Goal: Task Accomplishment & Management: Use online tool/utility

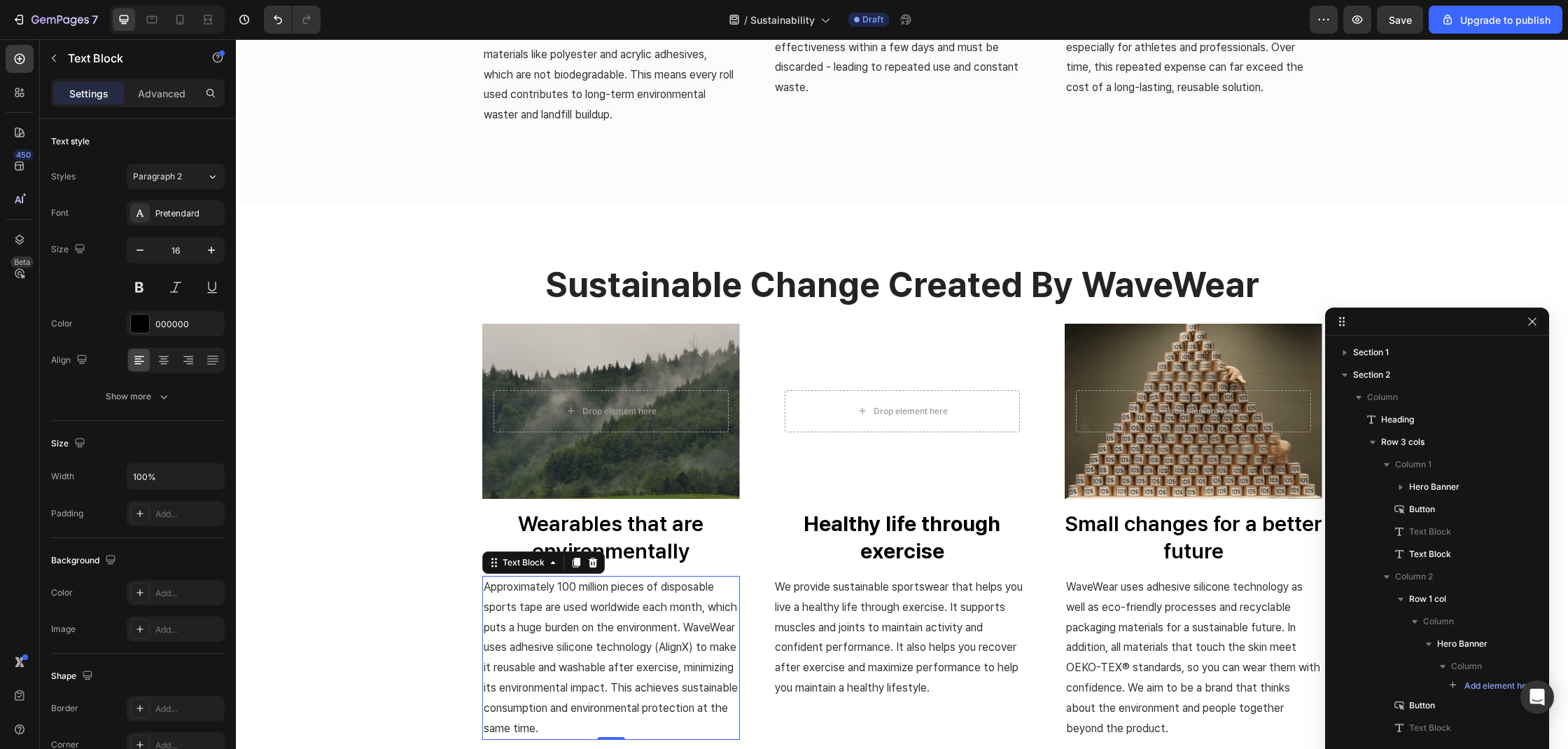
scroll to position [709, 0]
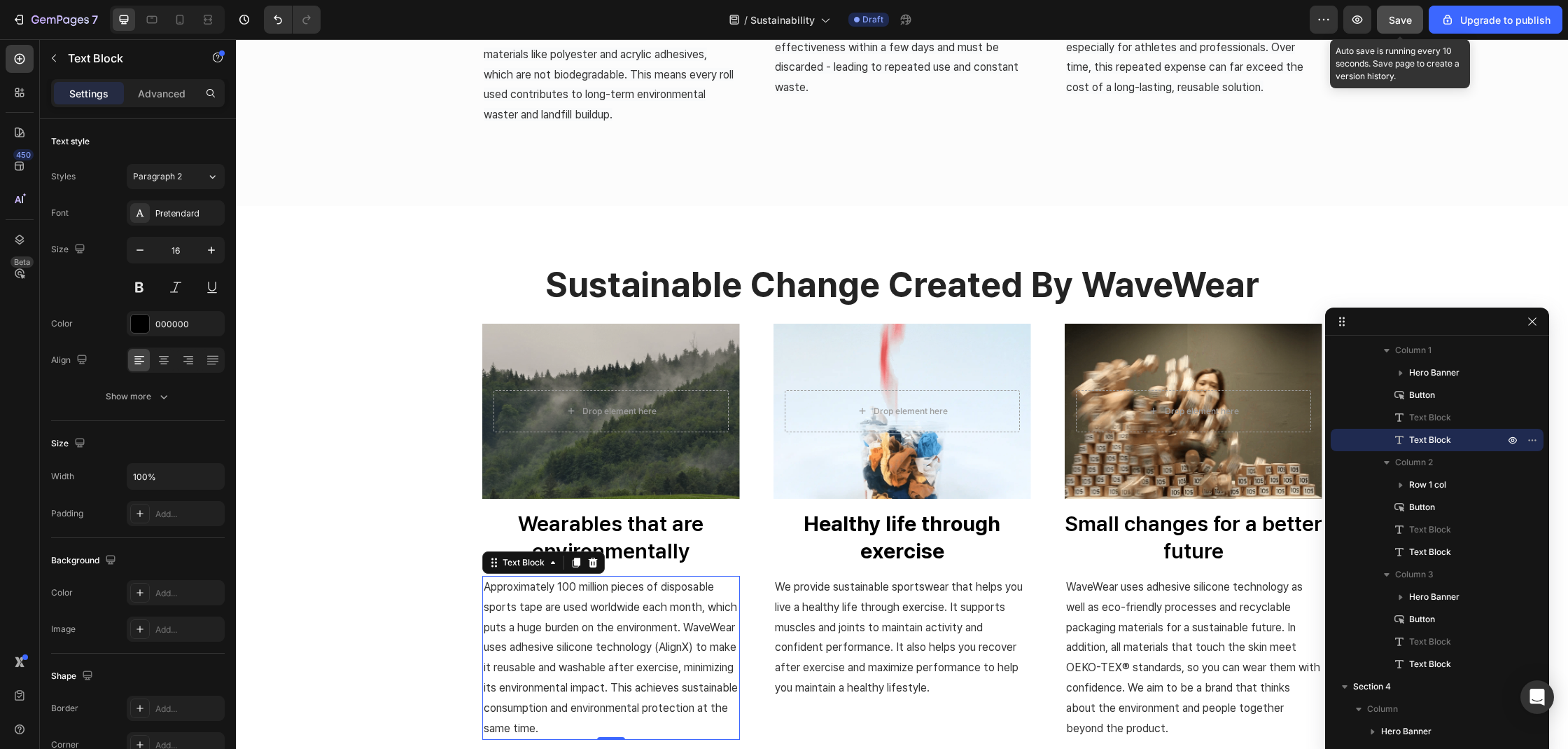
click at [1386, 22] on button "Save" at bounding box center [1400, 19] width 46 height 28
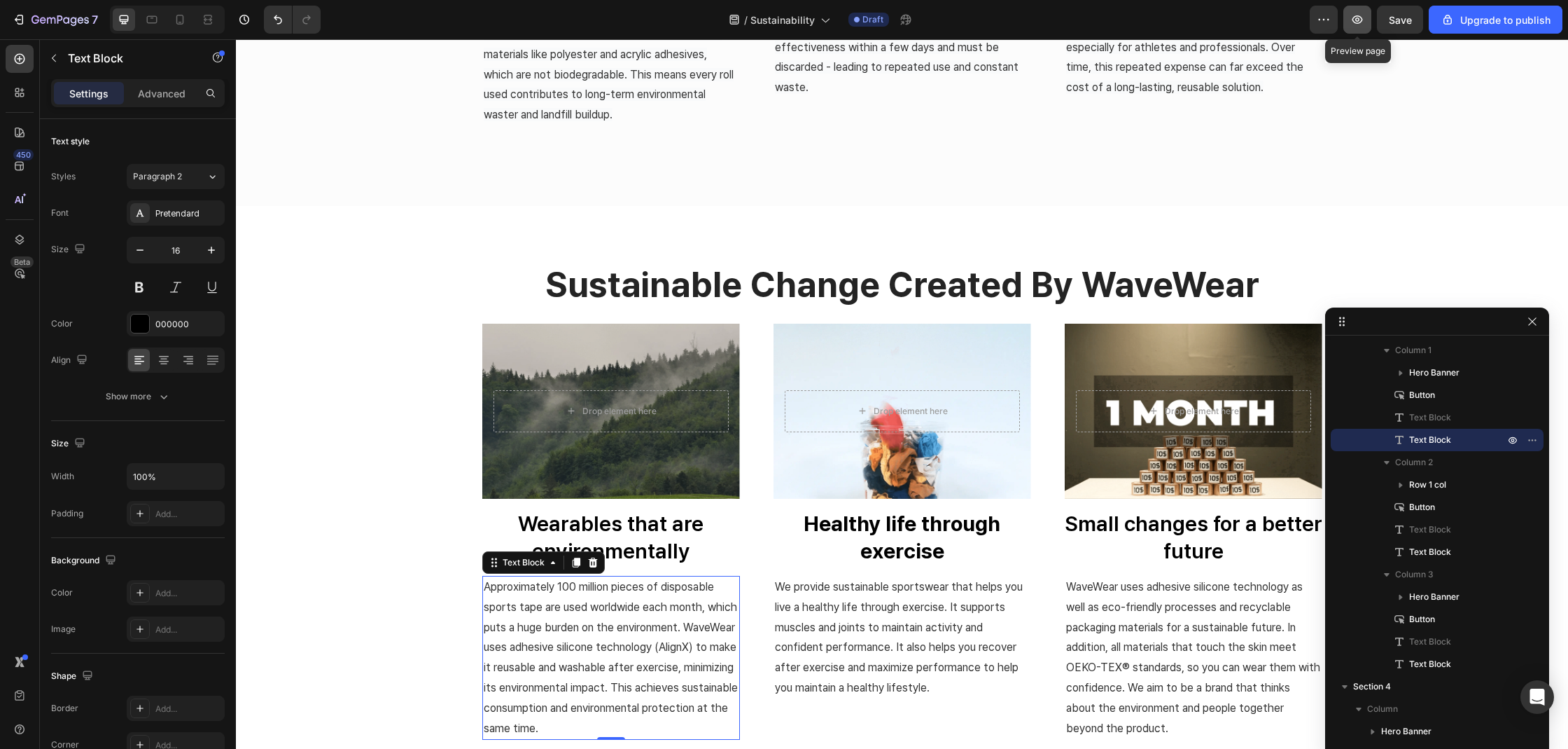
click at [1353, 24] on icon "button" at bounding box center [1358, 20] width 14 height 14
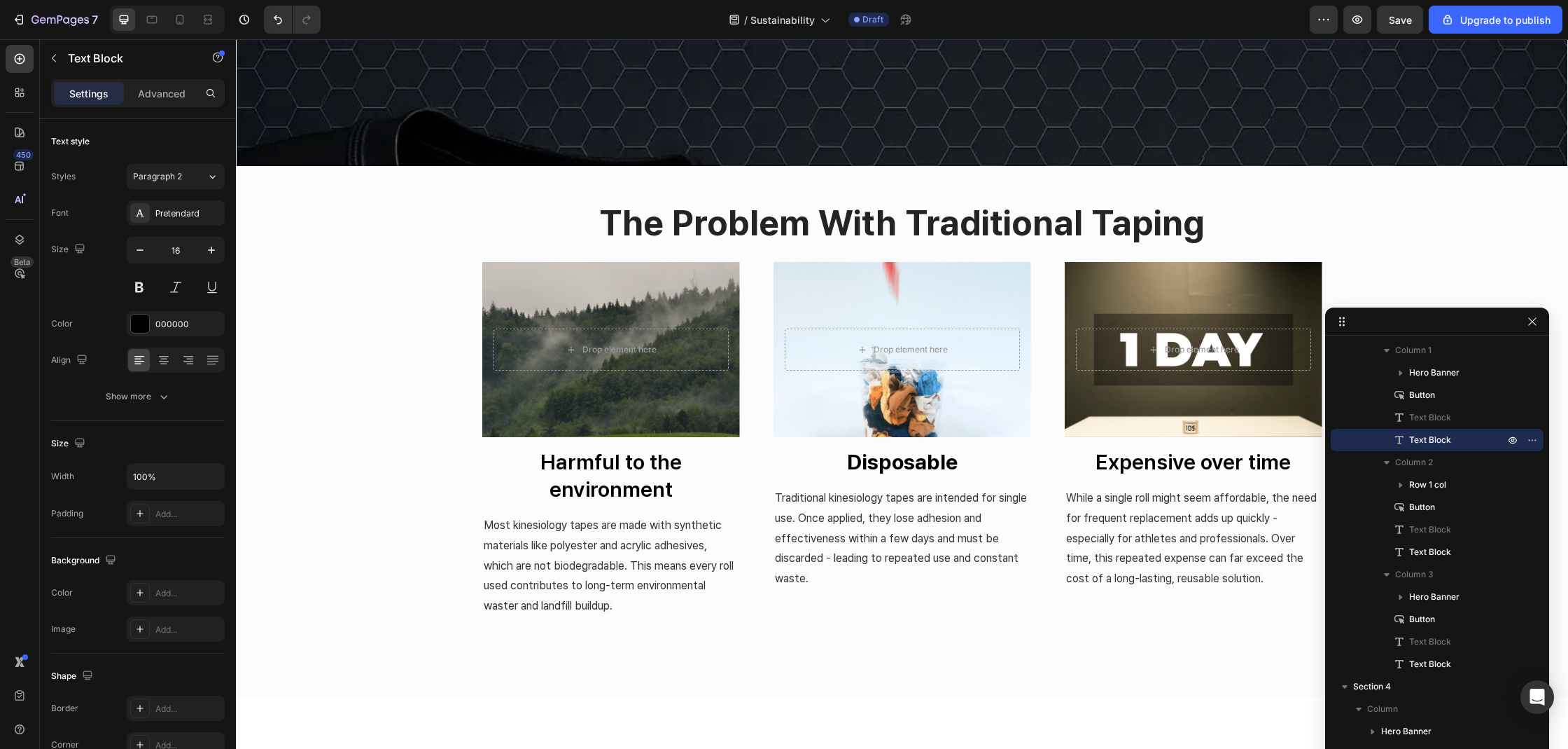
click at [962, 222] on h2 "the problem with traditional taping" at bounding box center [902, 223] width 1333 height 45
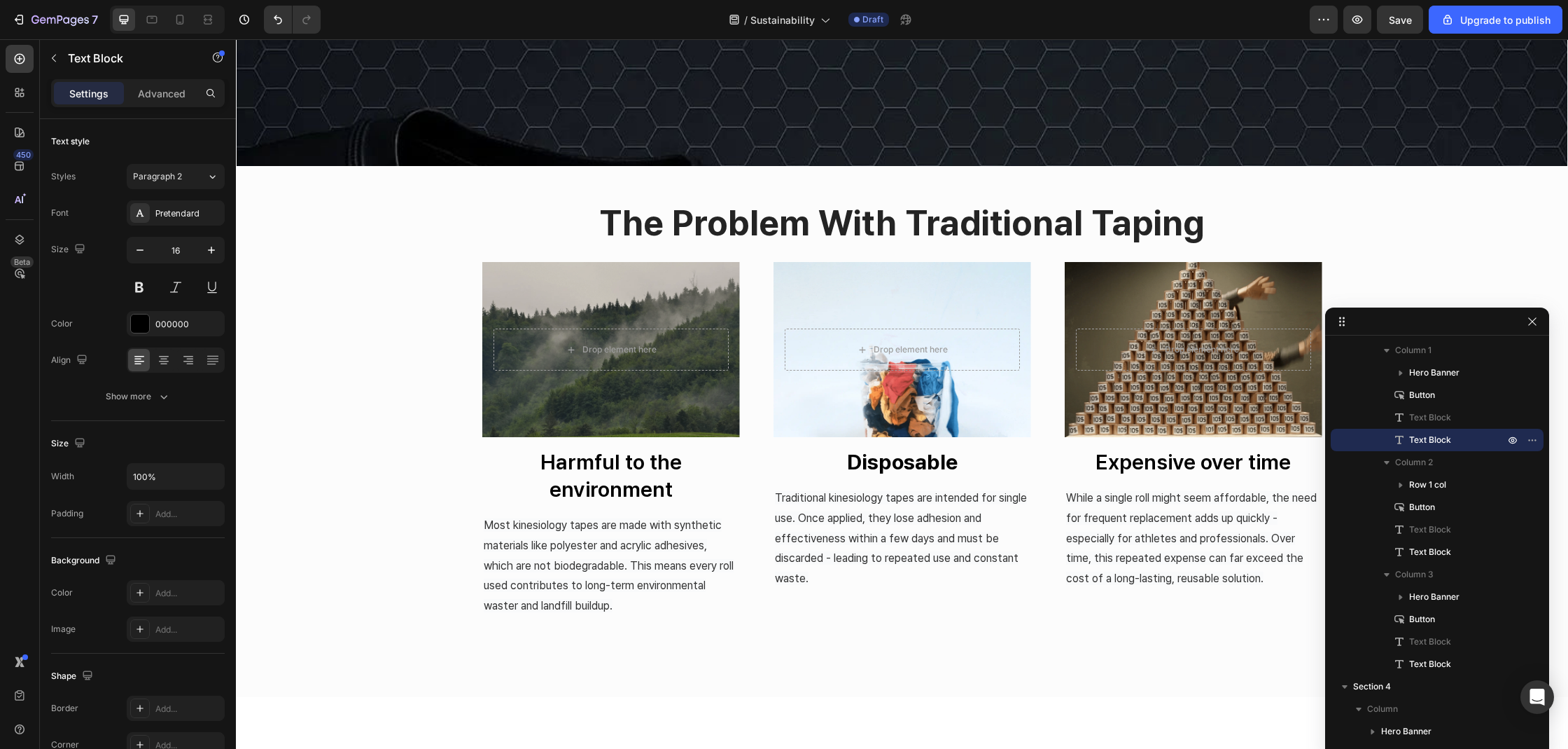
click at [962, 222] on h2 "the problem with traditional taping" at bounding box center [902, 223] width 1333 height 45
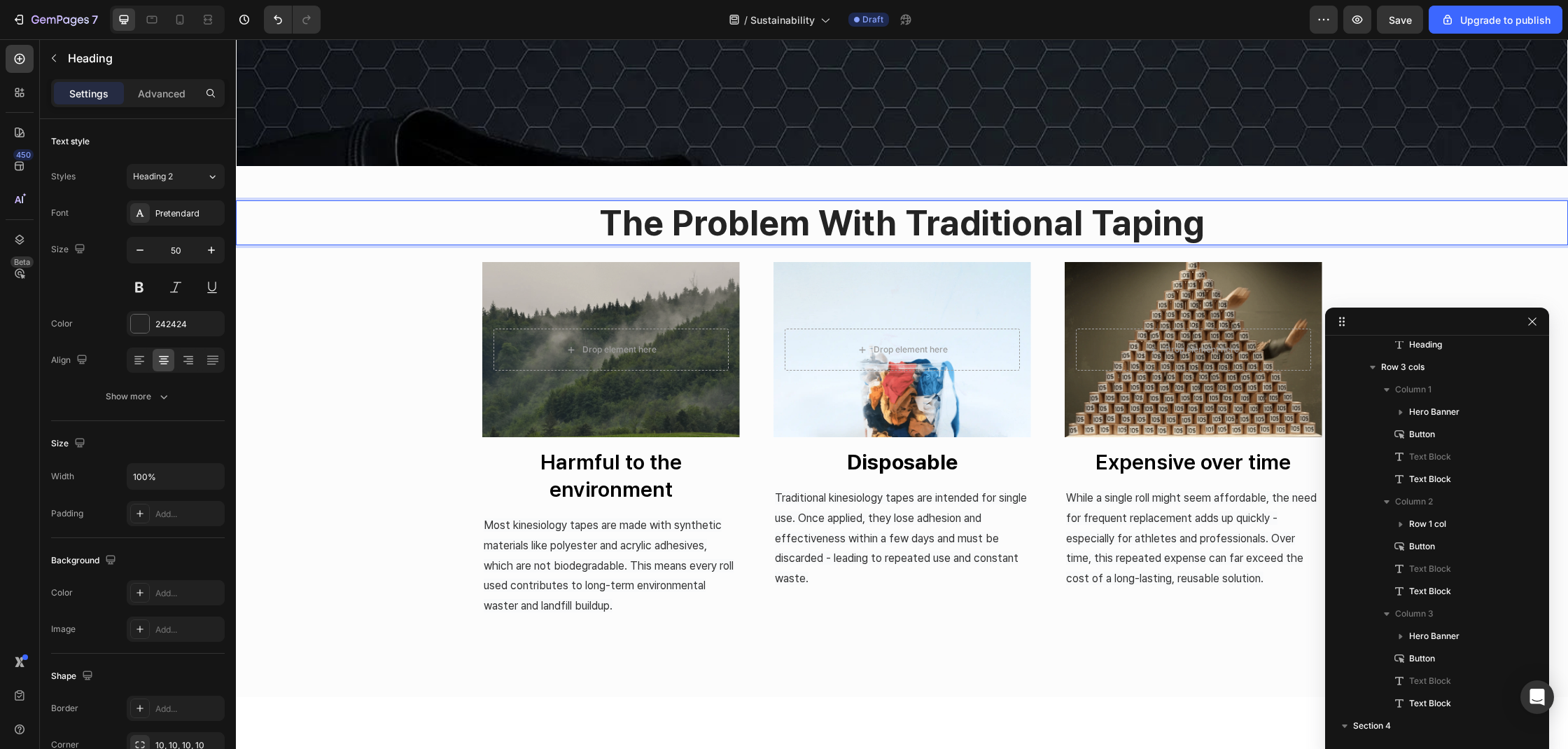
scroll to position [0, 0]
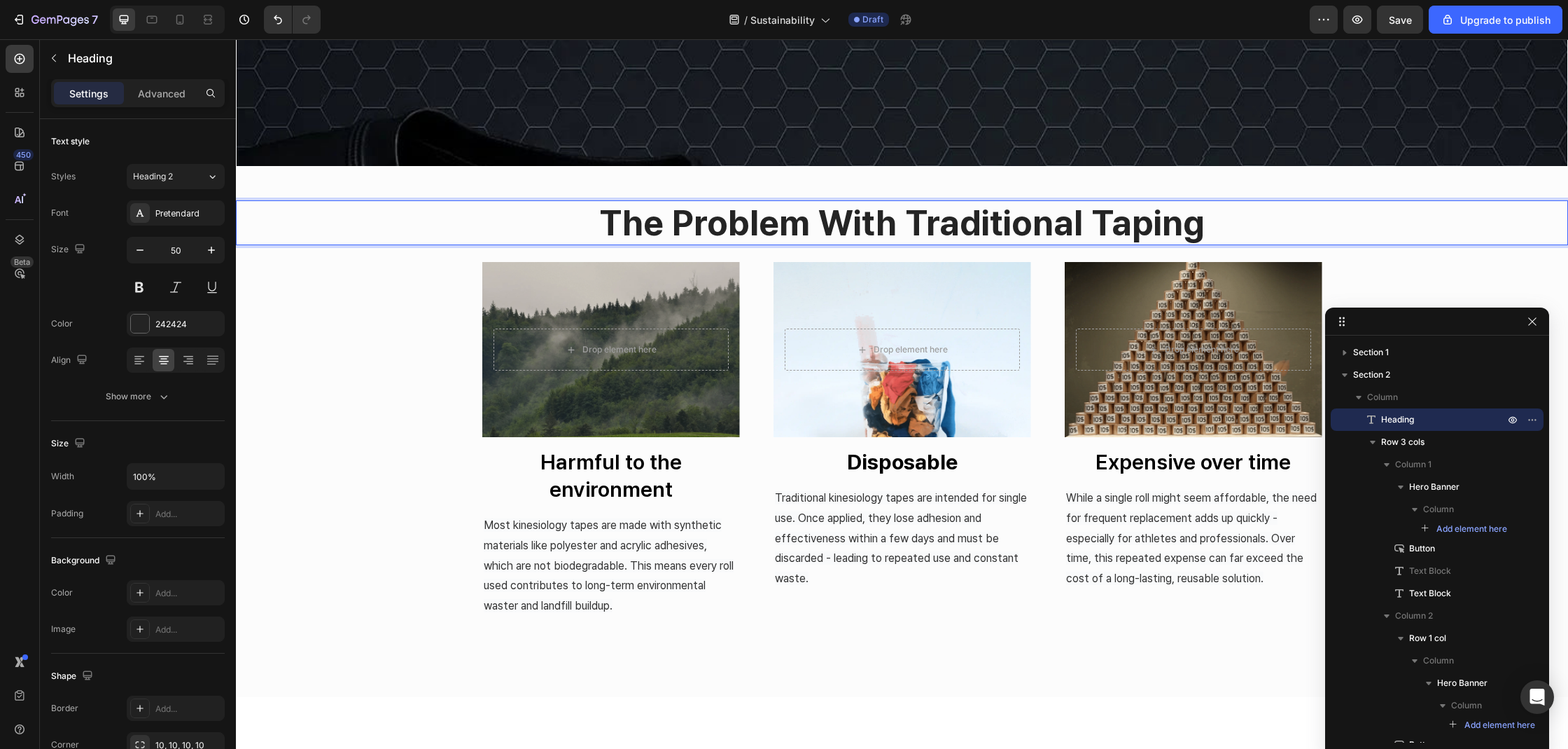
click at [1095, 216] on p "the problem with traditional taping" at bounding box center [902, 222] width 1330 height 42
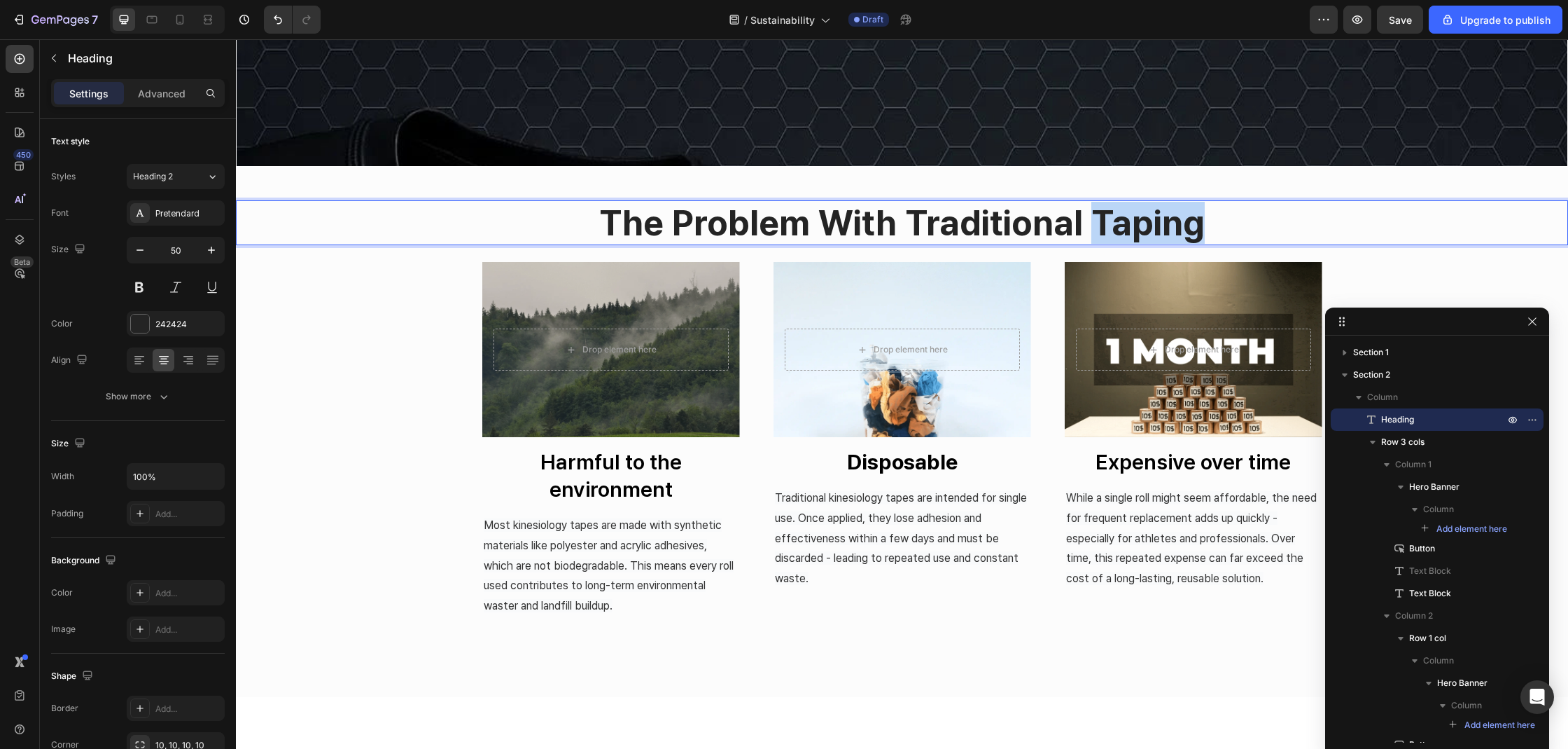
drag, startPoint x: 1091, startPoint y: 218, endPoint x: 1259, endPoint y: 218, distance: 168.0
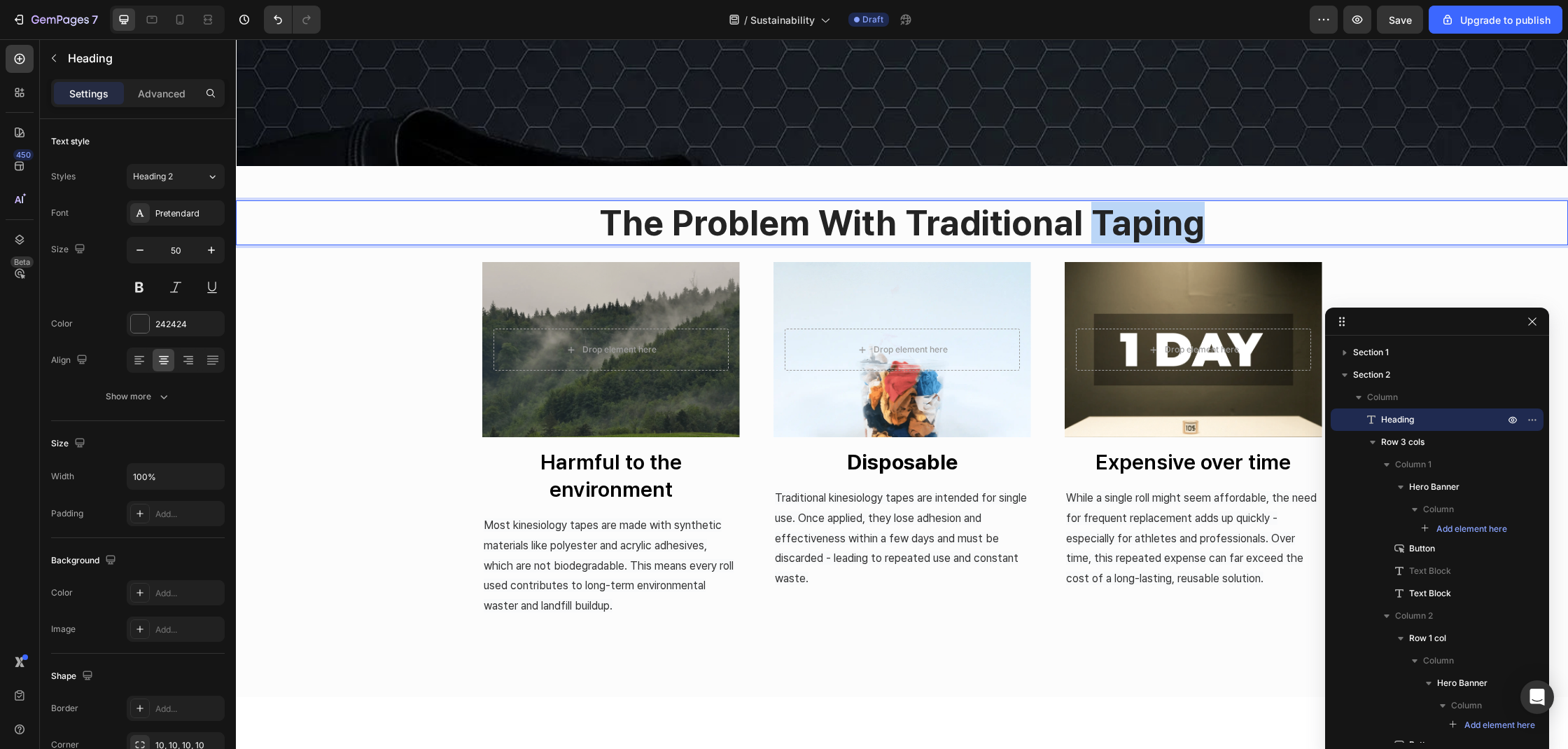
click at [1259, 218] on p "the problem with traditional taping" at bounding box center [902, 222] width 1330 height 42
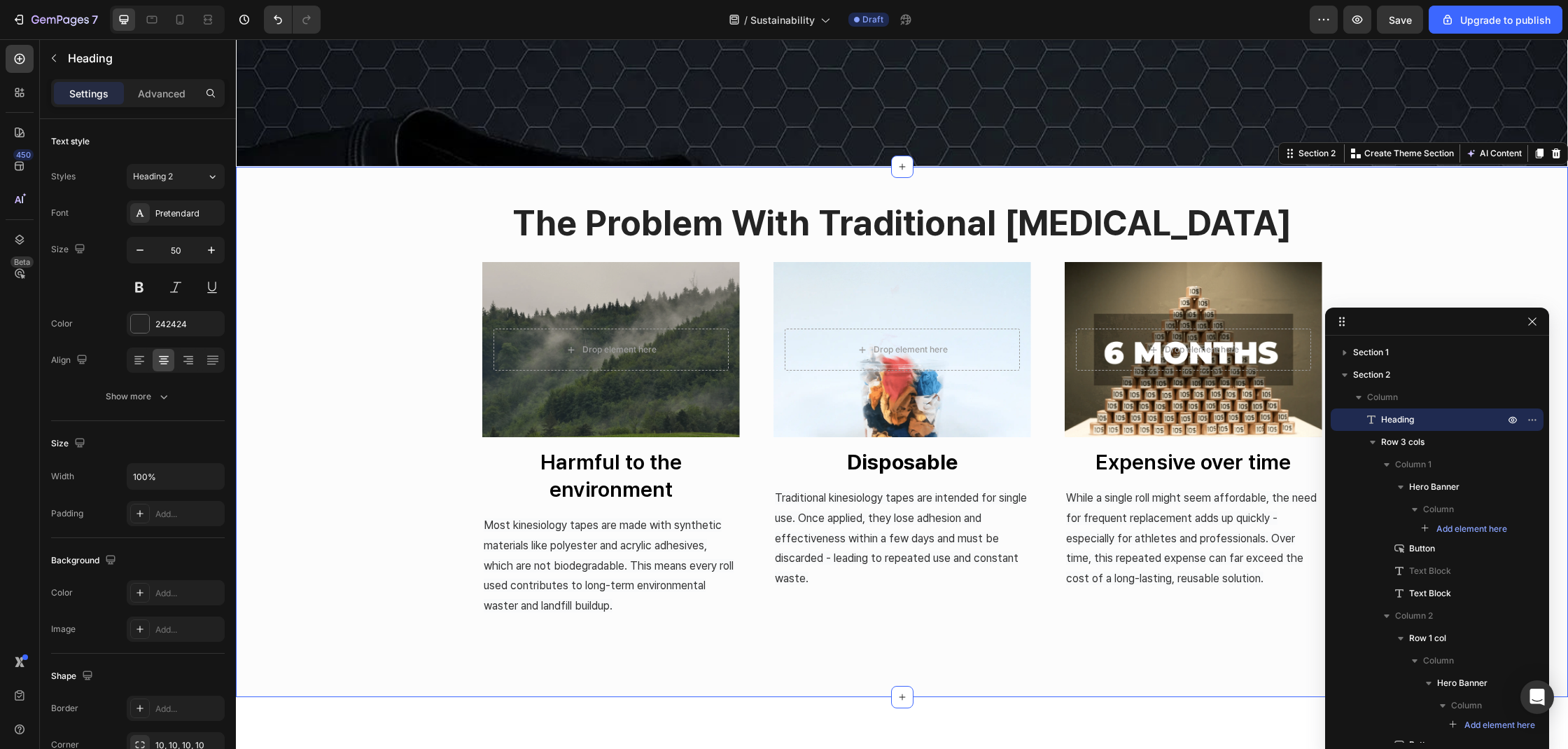
click at [1436, 266] on div "the problem with traditional [MEDICAL_DATA] Heading Drop element here Hero Bann…" at bounding box center [902, 432] width 1333 height 463
